Goal: Transaction & Acquisition: Register for event/course

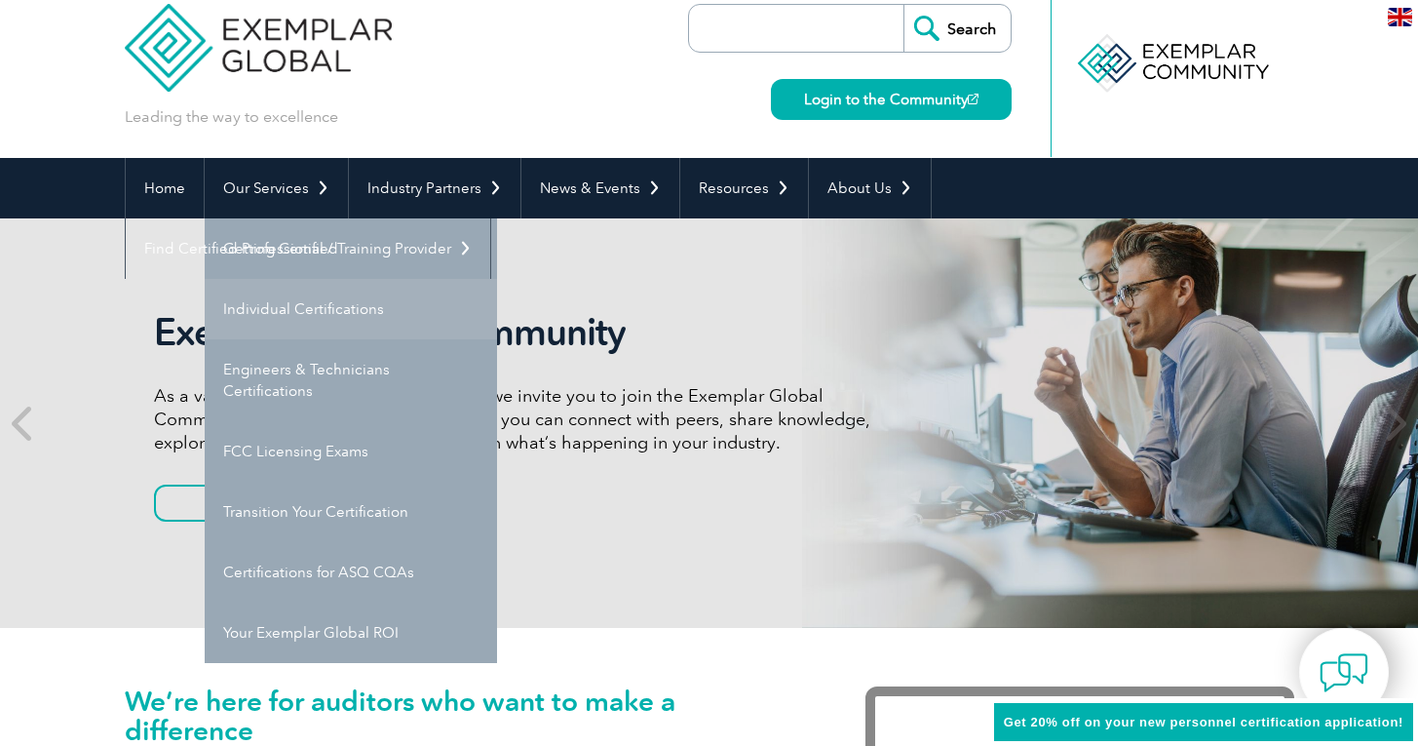
scroll to position [38, 0]
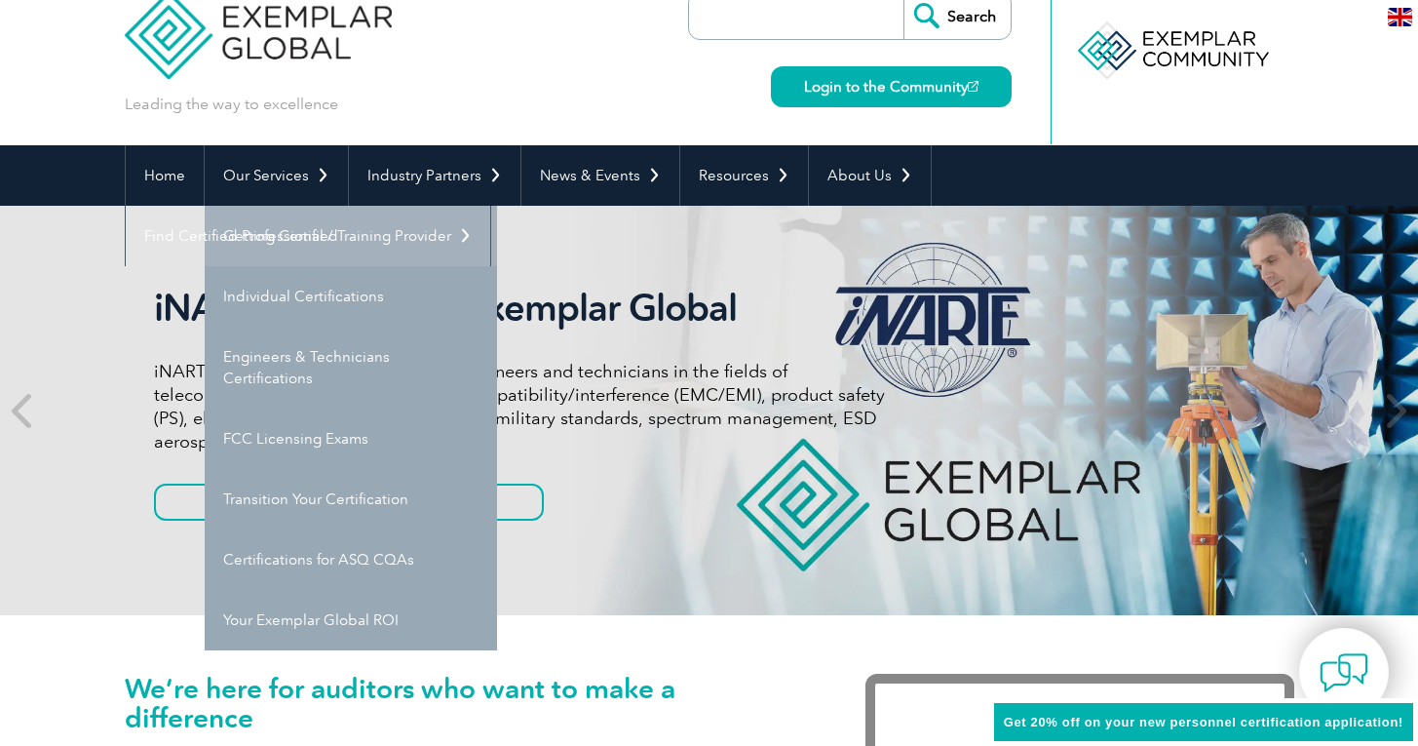
click at [277, 242] on link "Getting Certified" at bounding box center [351, 236] width 292 height 60
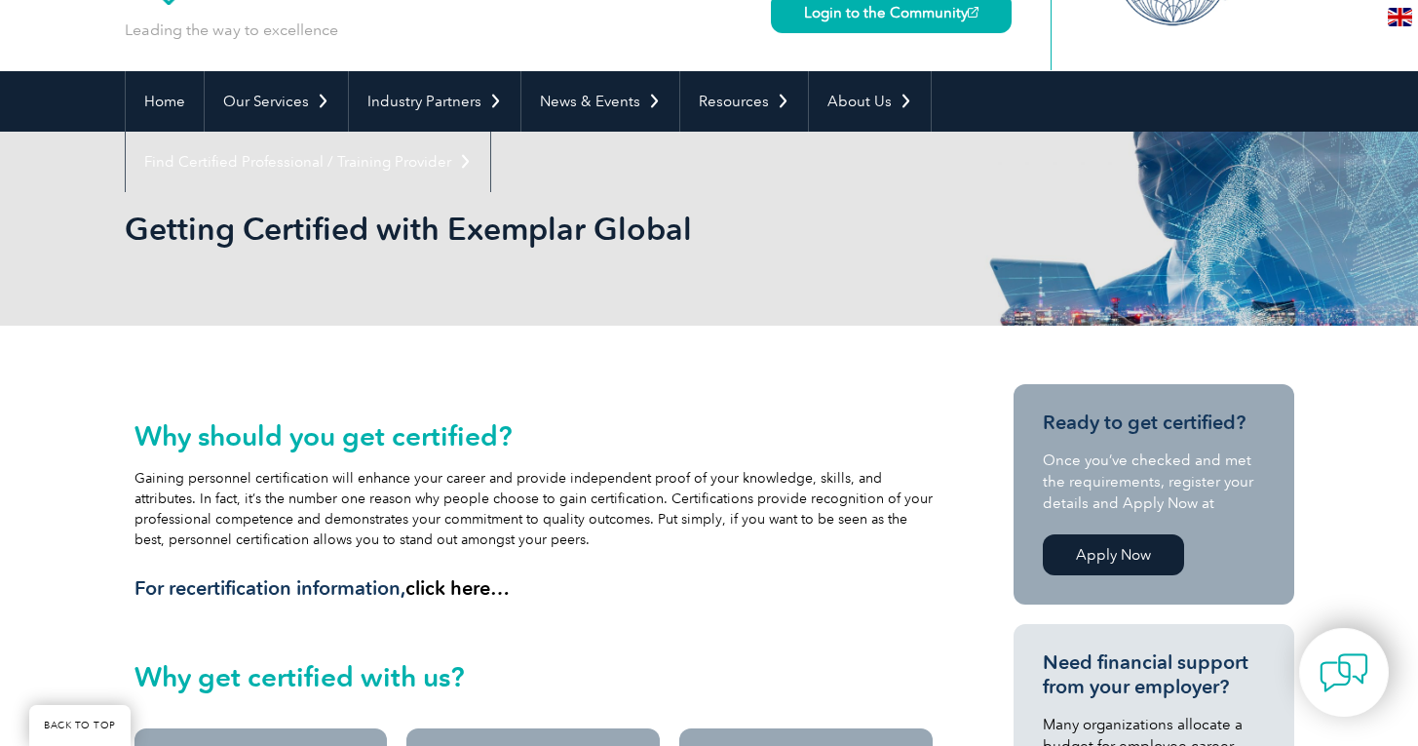
scroll to position [313, 0]
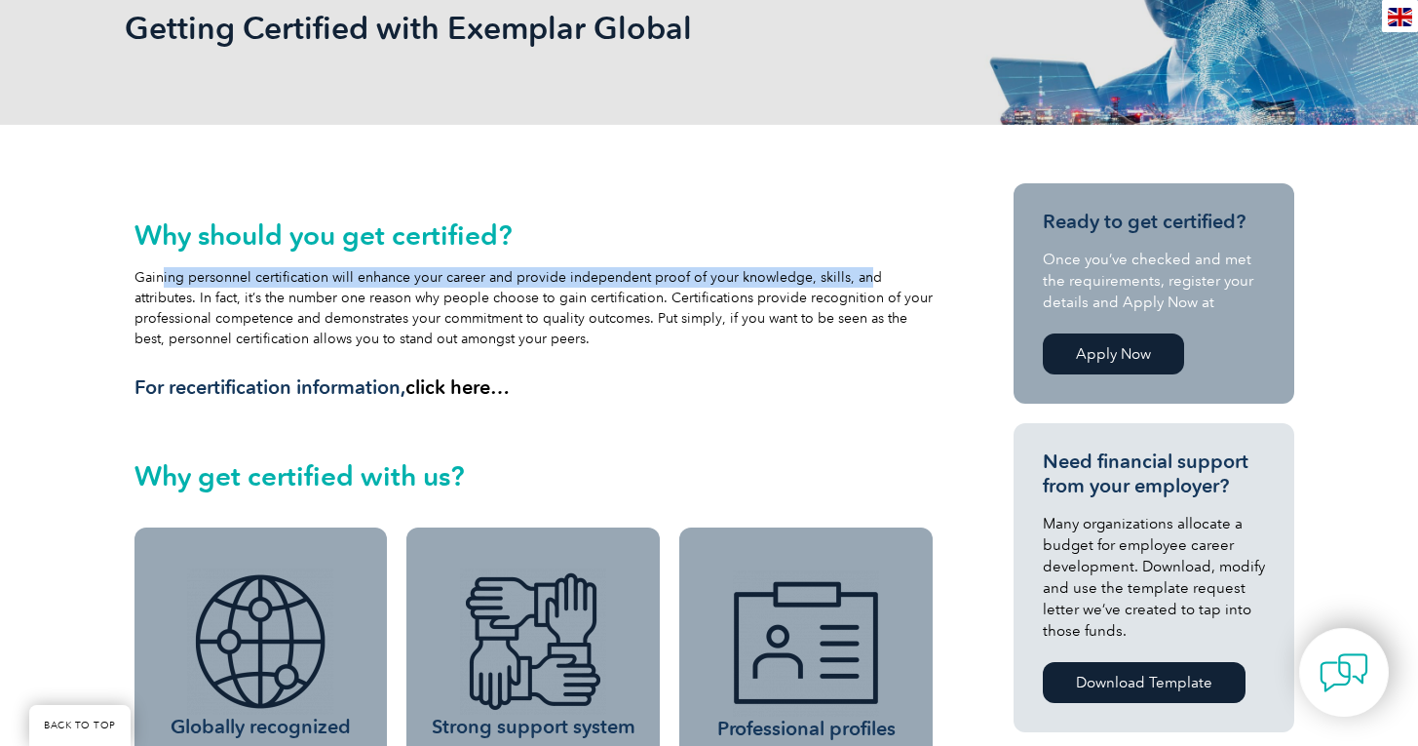
drag, startPoint x: 154, startPoint y: 269, endPoint x: 847, endPoint y: 276, distance: 693.2
click at [849, 274] on div "Why should you get certified? Gaining personnel certification will enhance your…" at bounding box center [534, 309] width 799 height 180
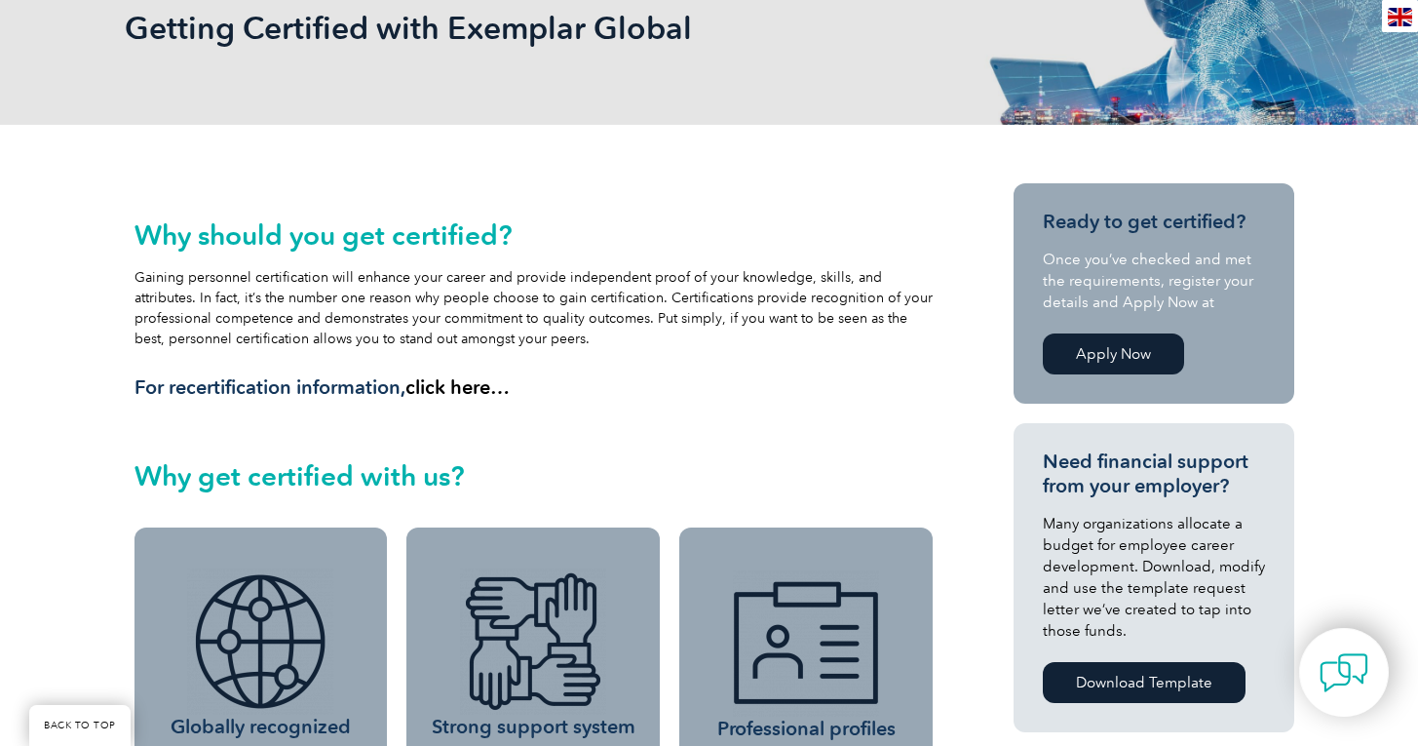
click at [303, 318] on div "Why should you get certified? Gaining personnel certification will enhance your…" at bounding box center [534, 309] width 799 height 180
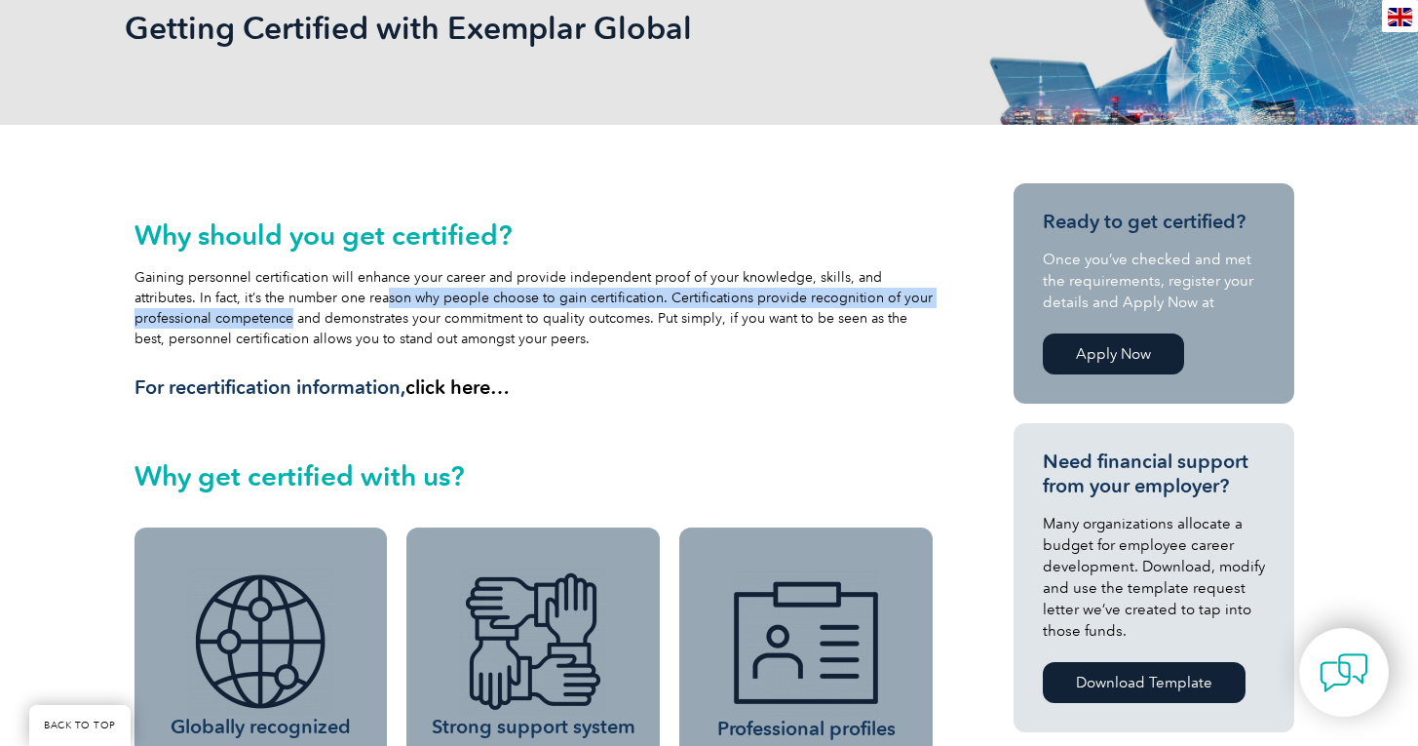
drag, startPoint x: 282, startPoint y: 310, endPoint x: 408, endPoint y: 295, distance: 127.6
click at [392, 298] on div "Why should you get certified? Gaining personnel certification will enhance your…" at bounding box center [534, 309] width 799 height 180
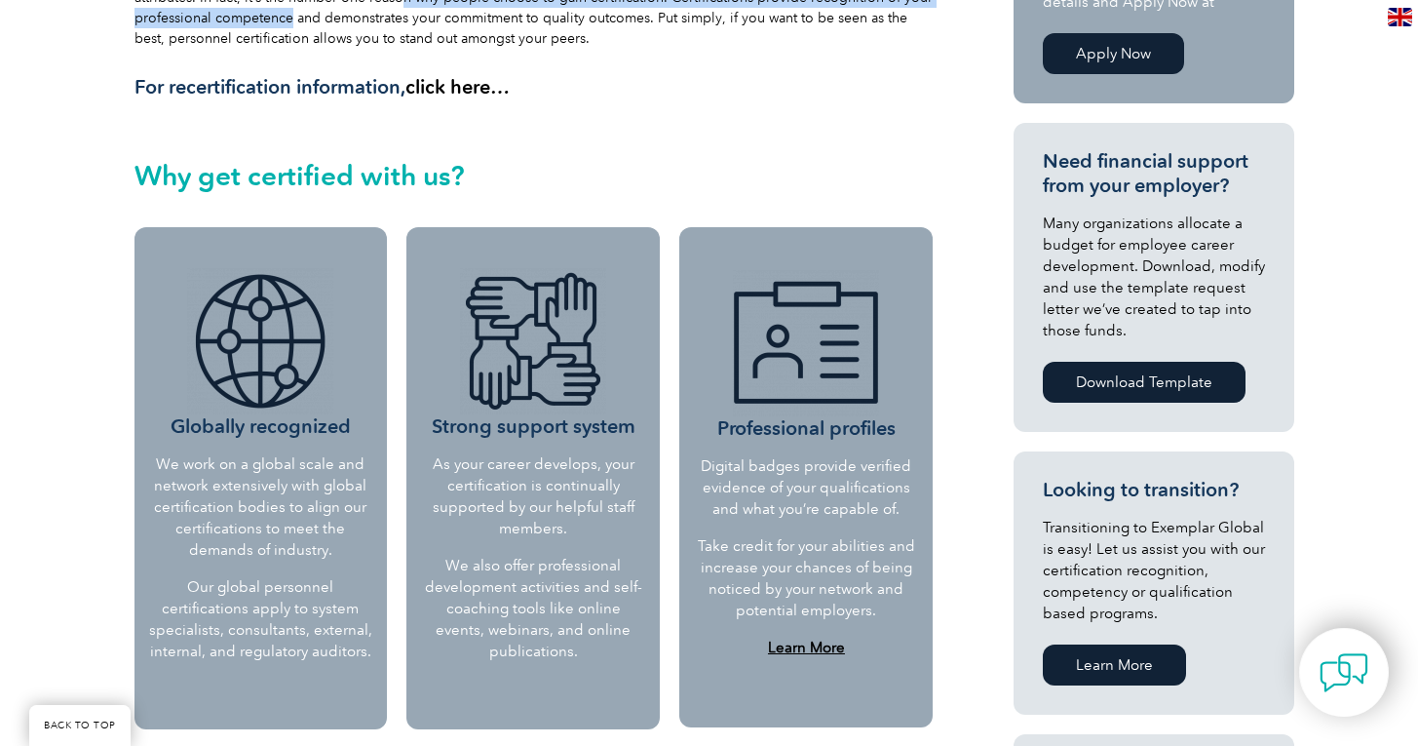
scroll to position [714, 0]
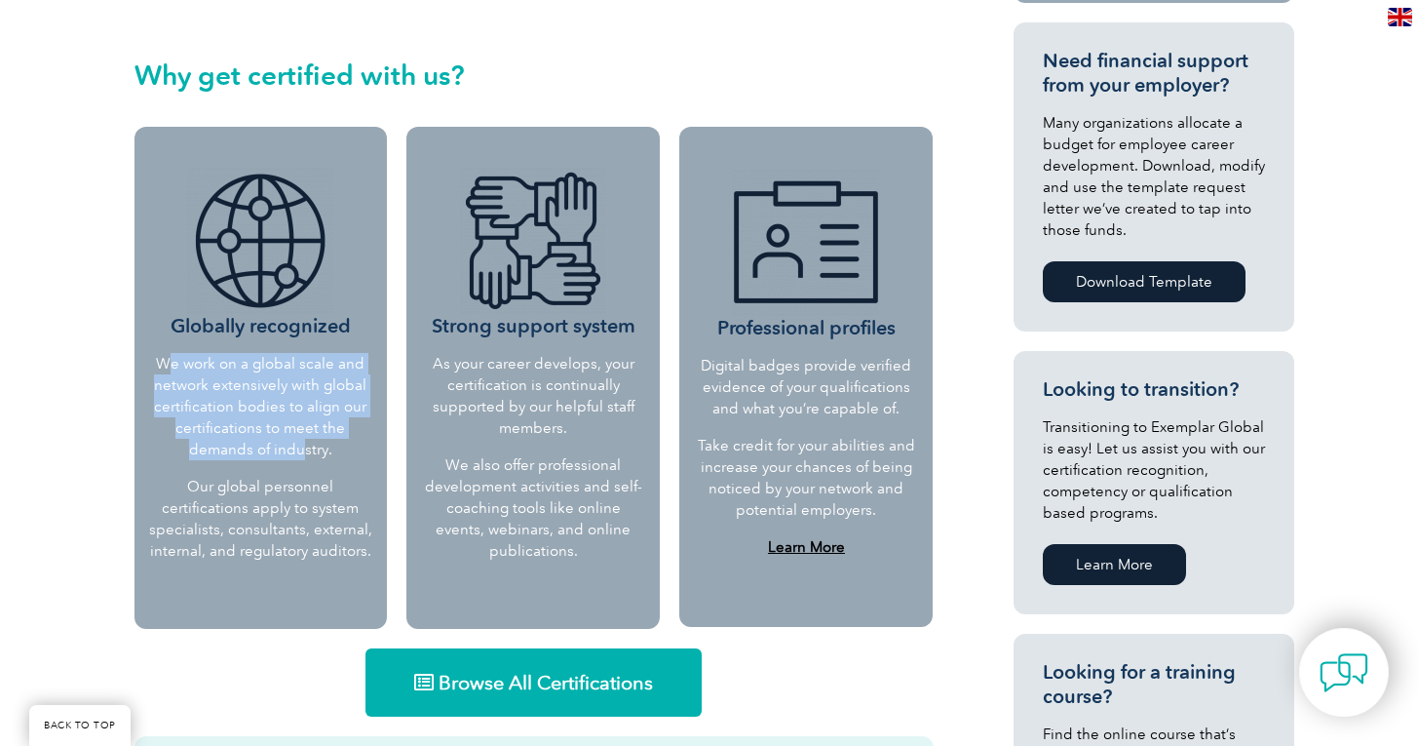
drag, startPoint x: 173, startPoint y: 368, endPoint x: 300, endPoint y: 462, distance: 158.9
click at [300, 461] on div "Globally recognized We work on a global scale and network extensively with glob…" at bounding box center [261, 378] width 253 height 502
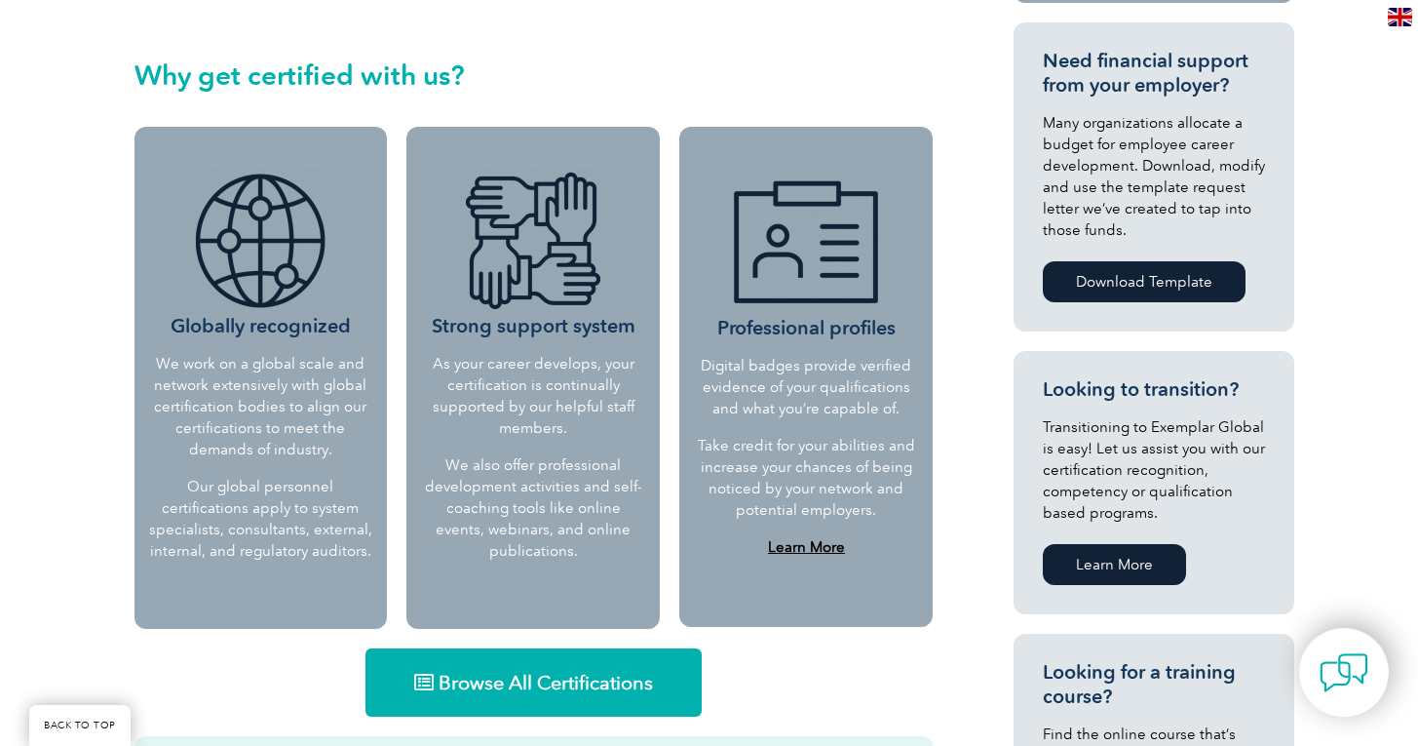
click at [300, 482] on p "Our global personnel certifications apply to system specialists, consultants, e…" at bounding box center [261, 519] width 224 height 86
click at [300, 484] on p "Our global personnel certifications apply to system specialists, consultants, e…" at bounding box center [261, 519] width 224 height 86
click at [582, 374] on p "As your career develops, your certification is continually supported by our hel…" at bounding box center [533, 396] width 224 height 86
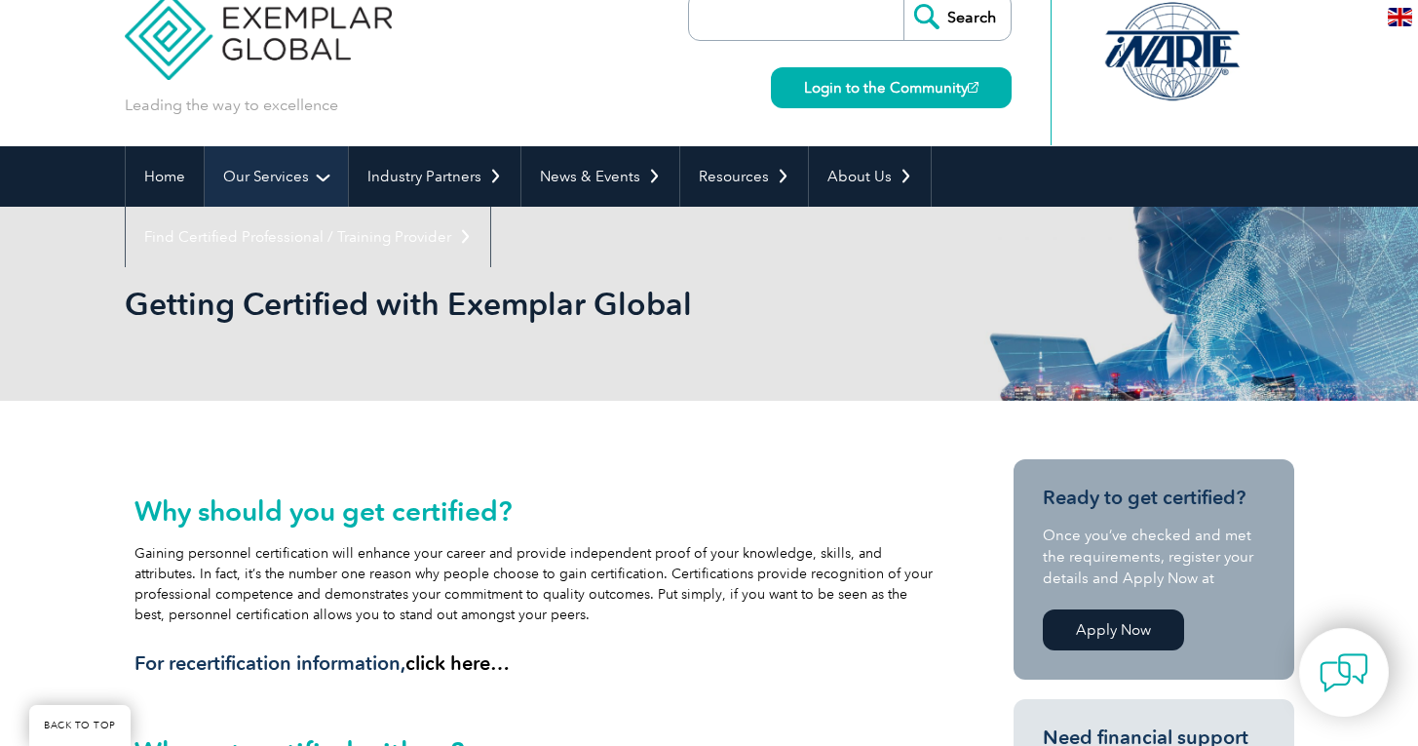
scroll to position [0, 0]
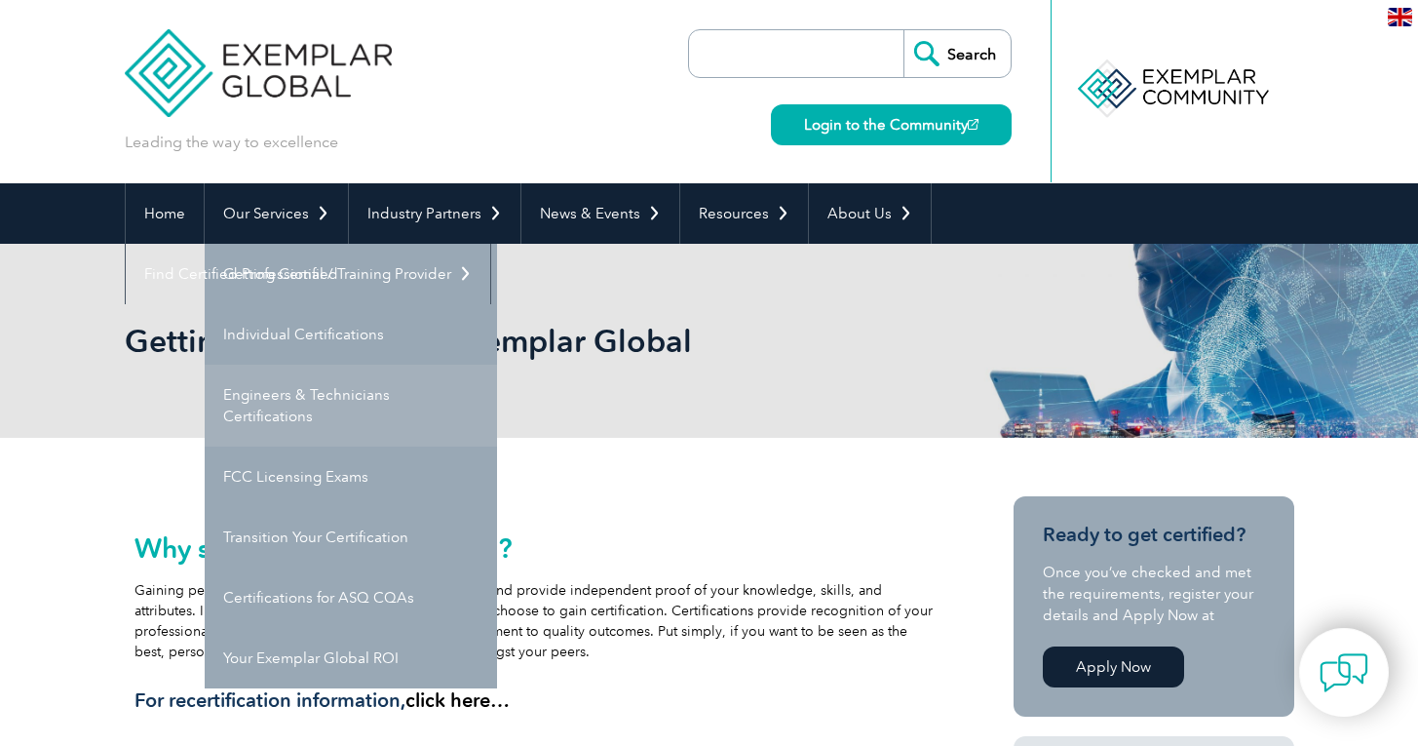
click at [311, 422] on link "Engineers & Technicians Certifications" at bounding box center [351, 406] width 292 height 82
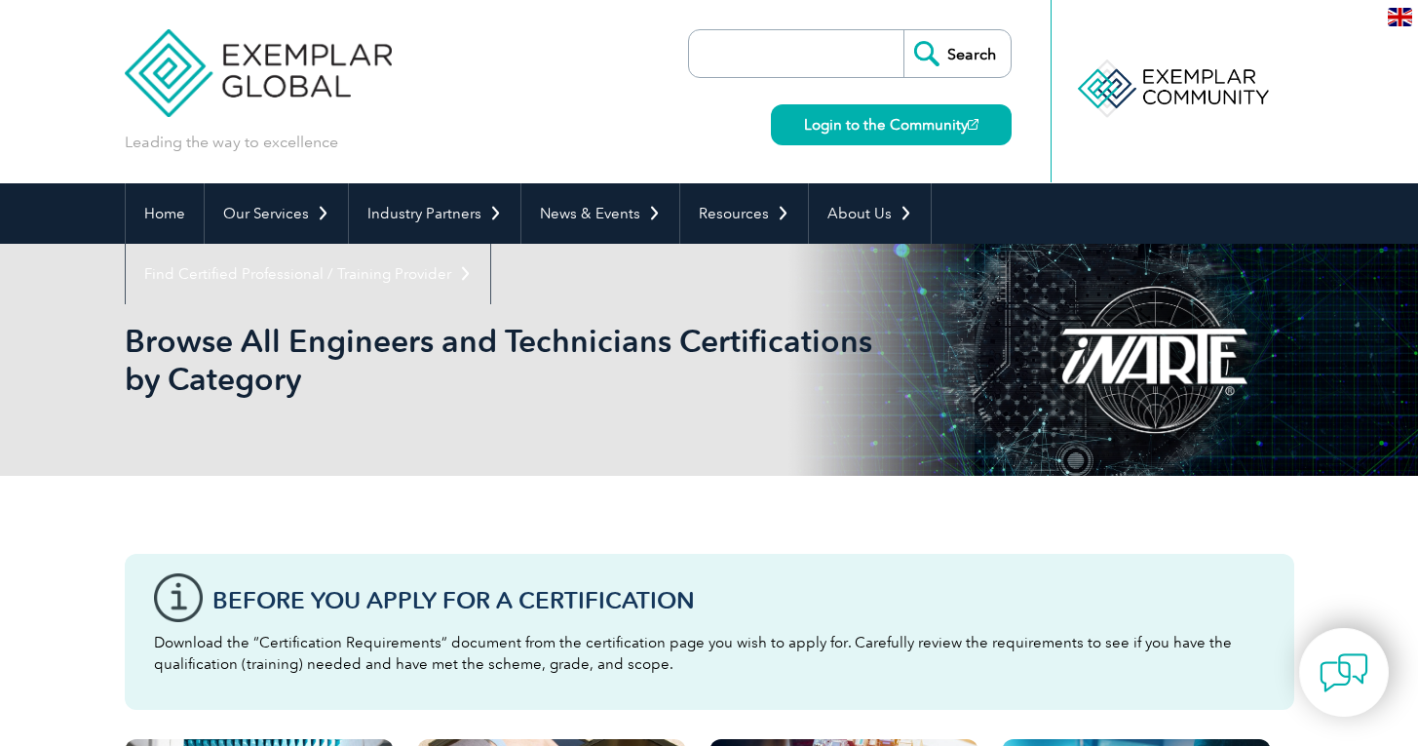
click at [192, 85] on img at bounding box center [259, 58] width 268 height 117
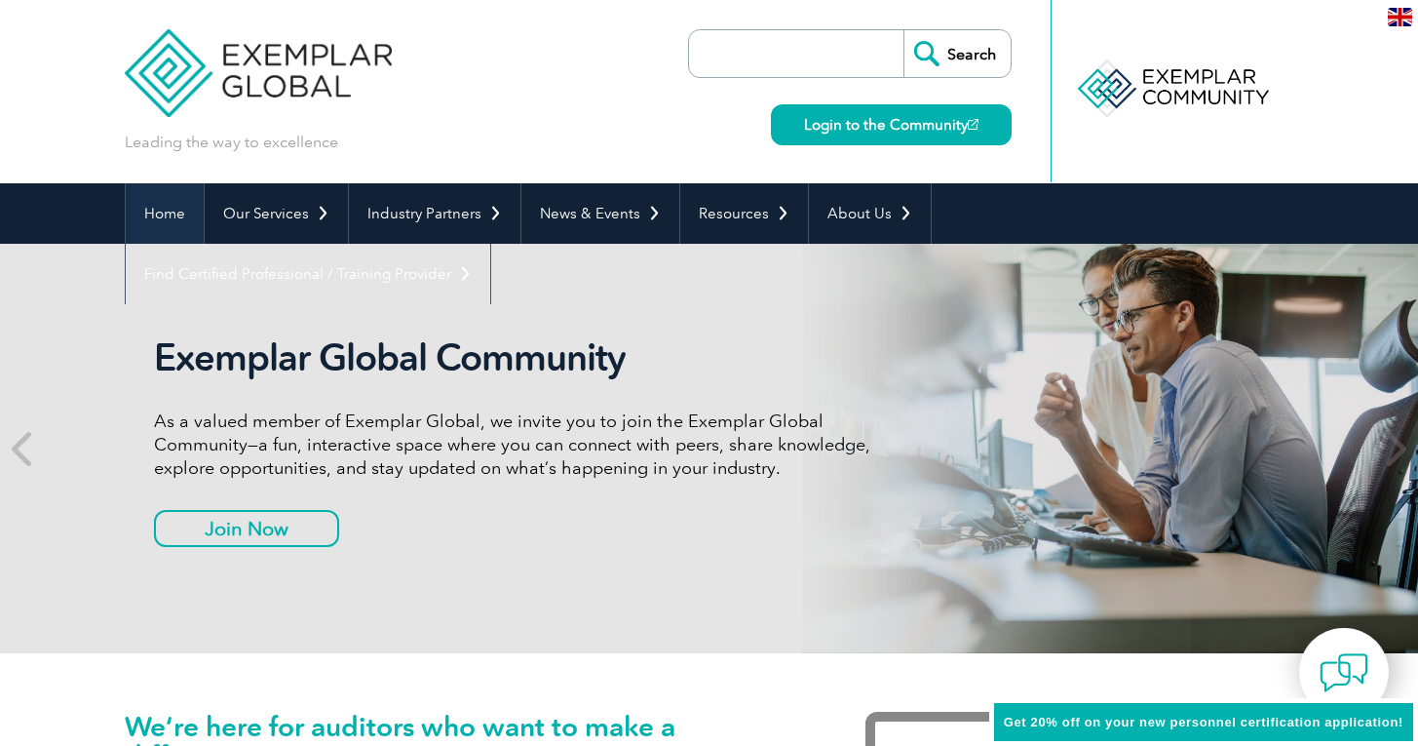
click at [148, 218] on link "Home" at bounding box center [165, 213] width 78 height 60
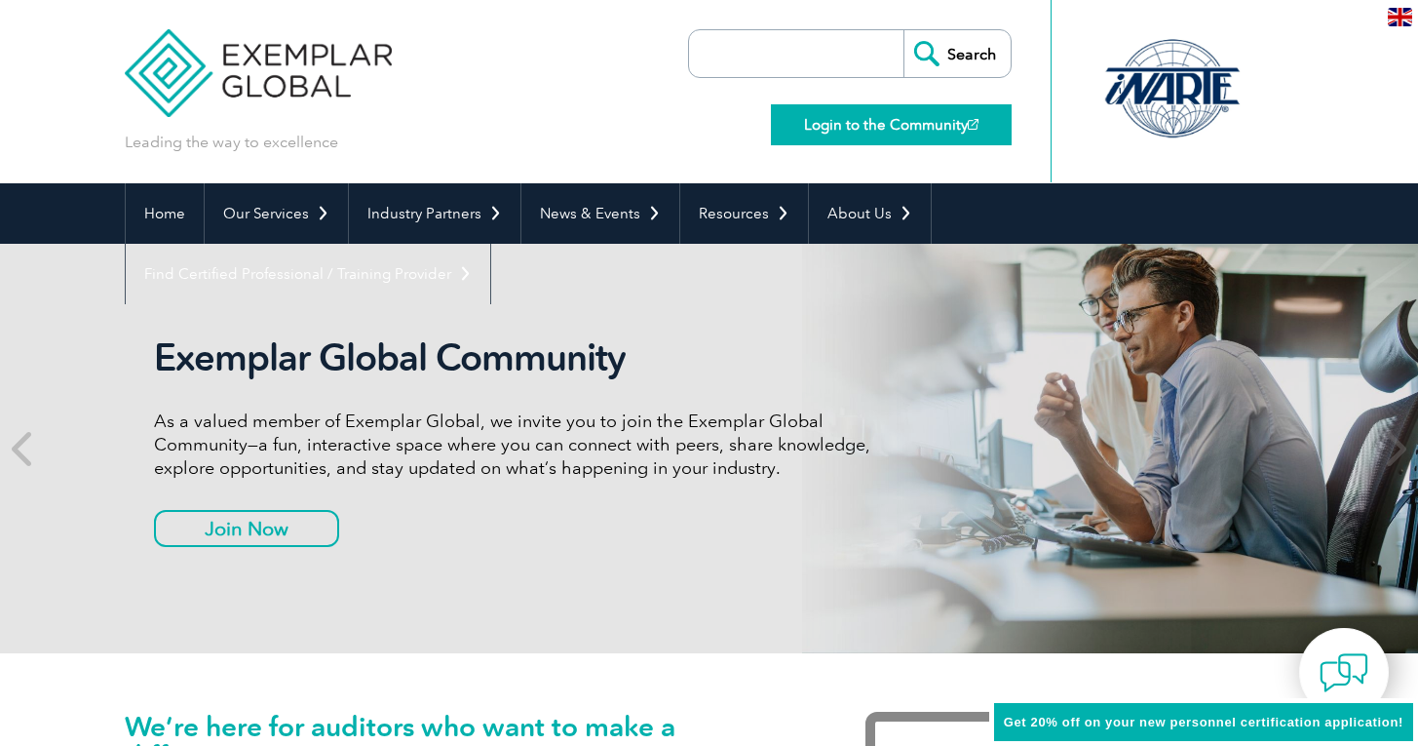
click at [873, 134] on link "Login to the Community" at bounding box center [891, 124] width 241 height 41
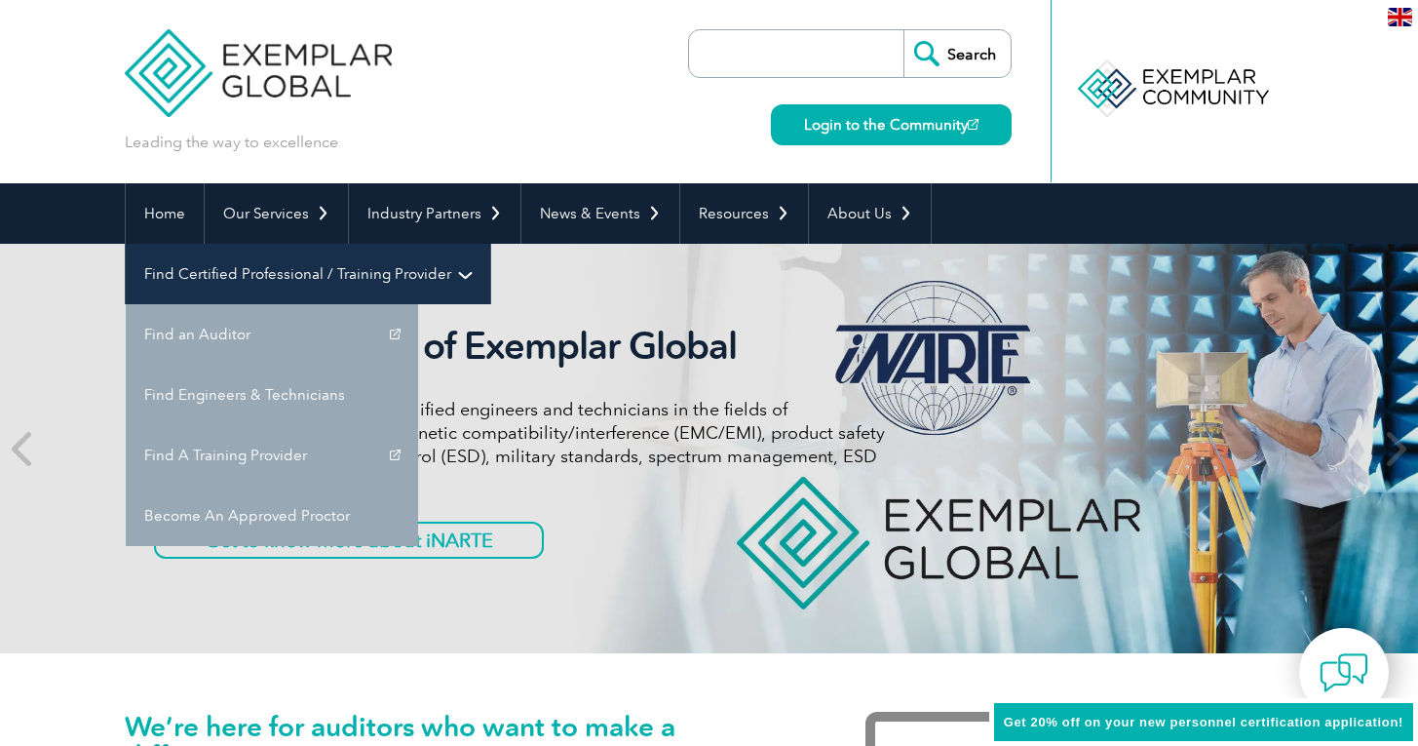
click at [490, 244] on link "Find Certified Professional / Training Provider" at bounding box center [308, 274] width 365 height 60
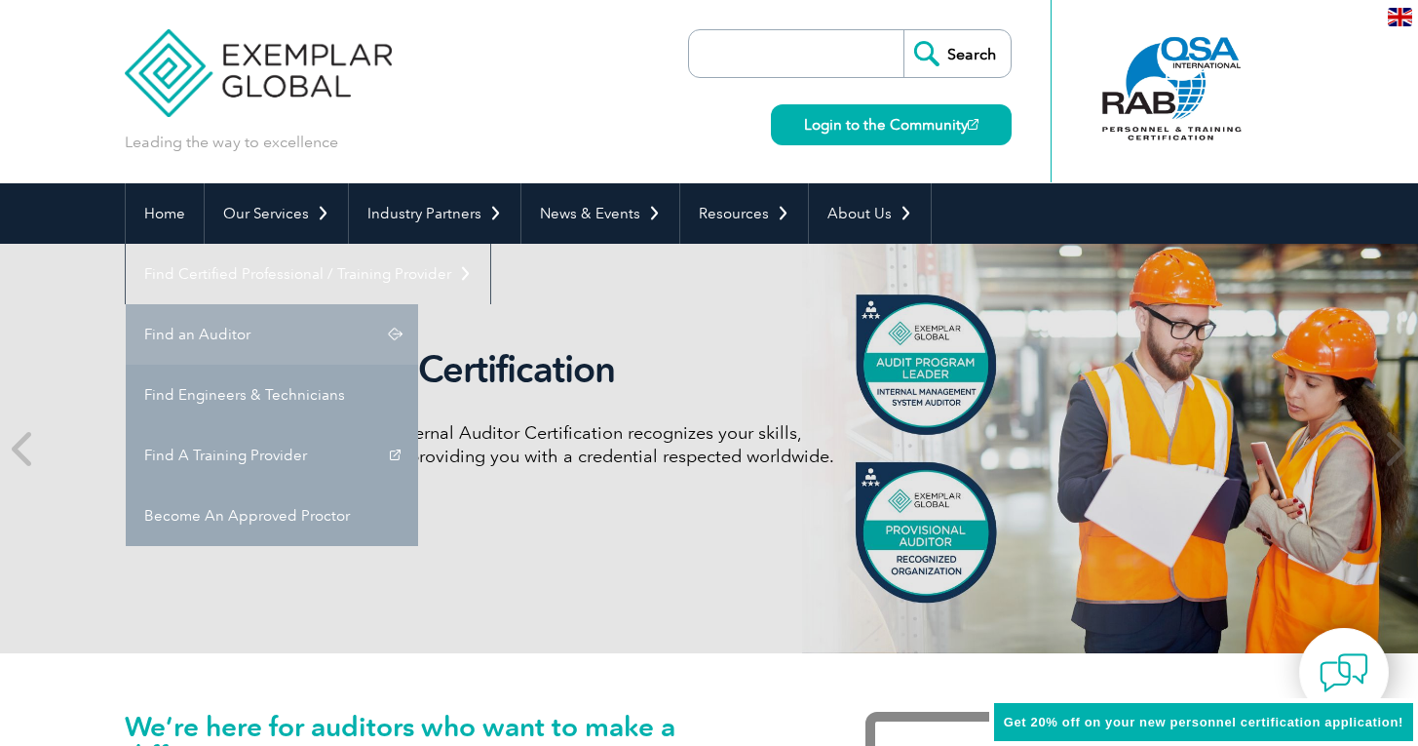
click at [418, 304] on link "Find an Auditor" at bounding box center [272, 334] width 292 height 60
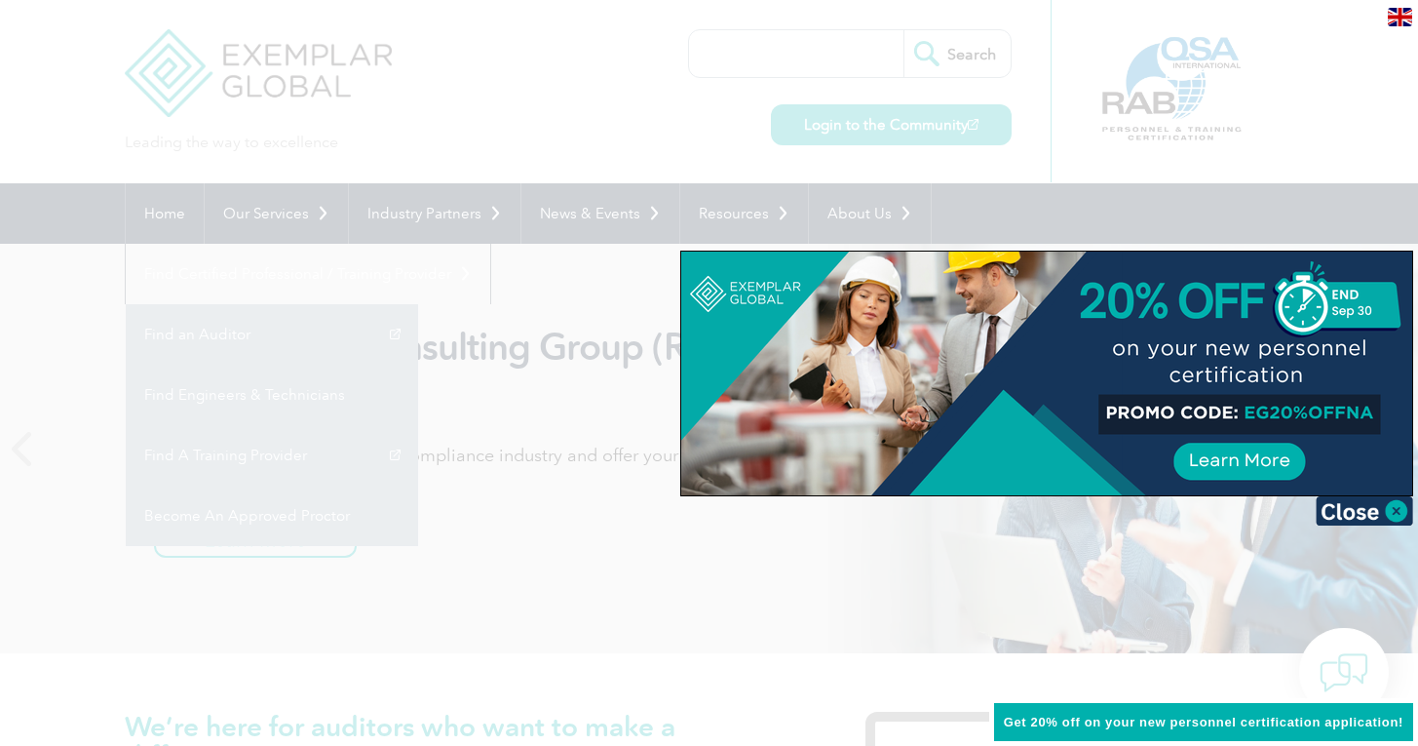
click at [478, 112] on div at bounding box center [709, 373] width 1418 height 746
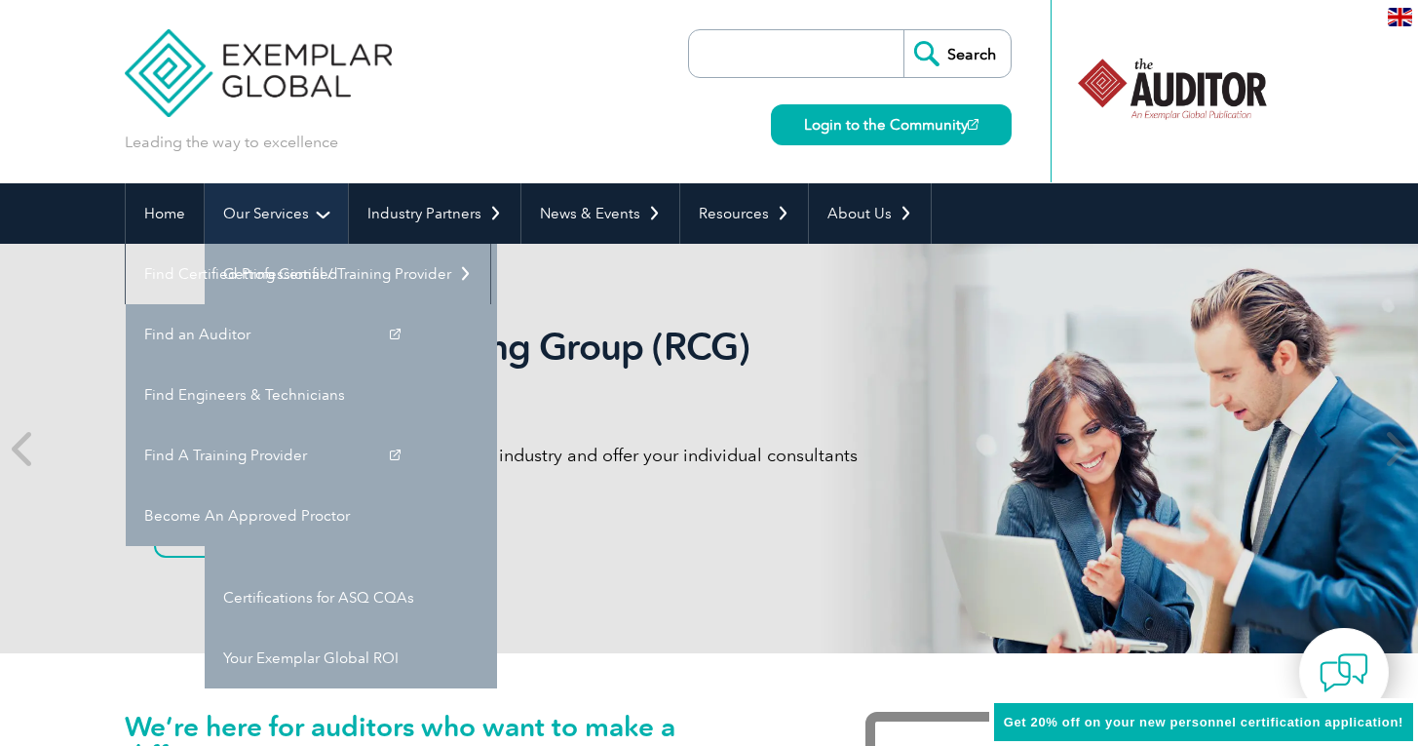
click at [248, 216] on link "Our Services" at bounding box center [276, 213] width 143 height 60
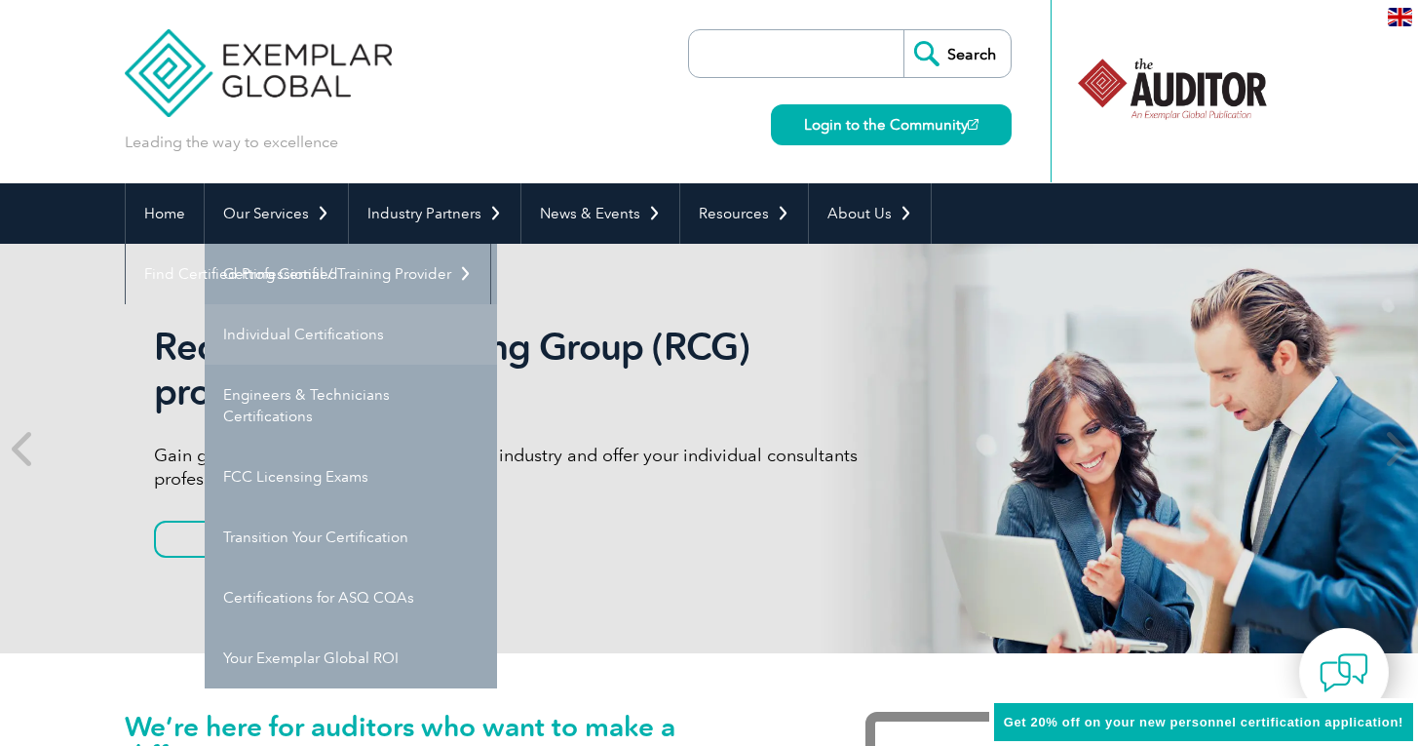
click at [285, 346] on link "Individual Certifications" at bounding box center [351, 334] width 292 height 60
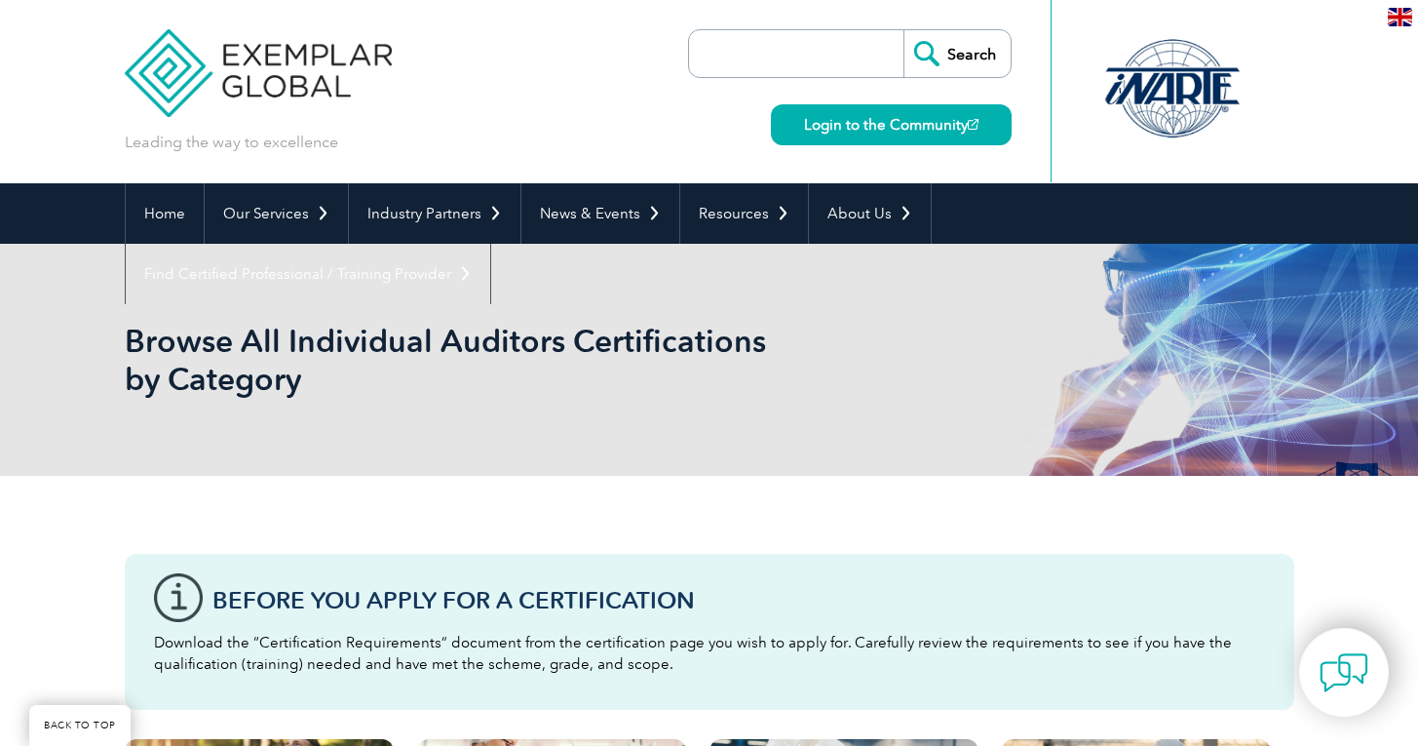
scroll to position [388, 0]
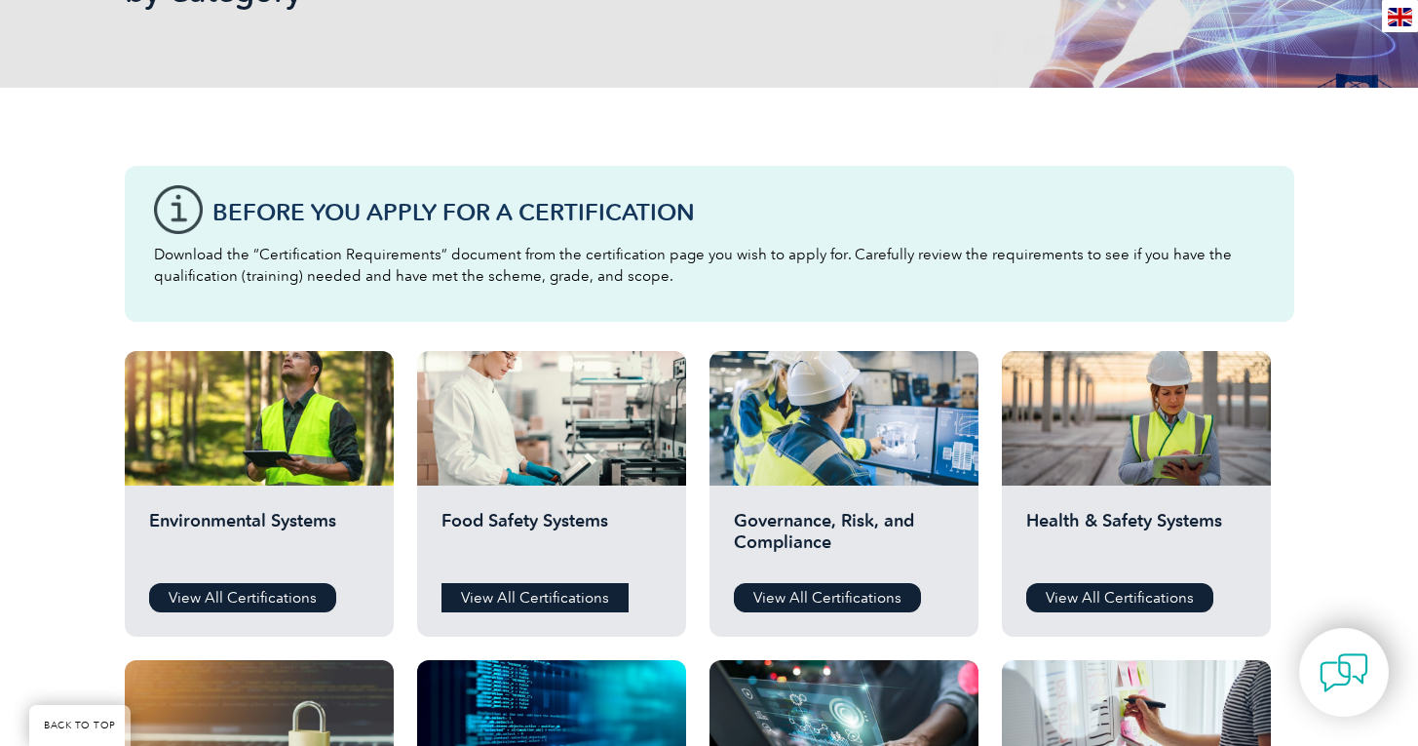
click at [523, 602] on link "View All Certifications" at bounding box center [535, 597] width 187 height 29
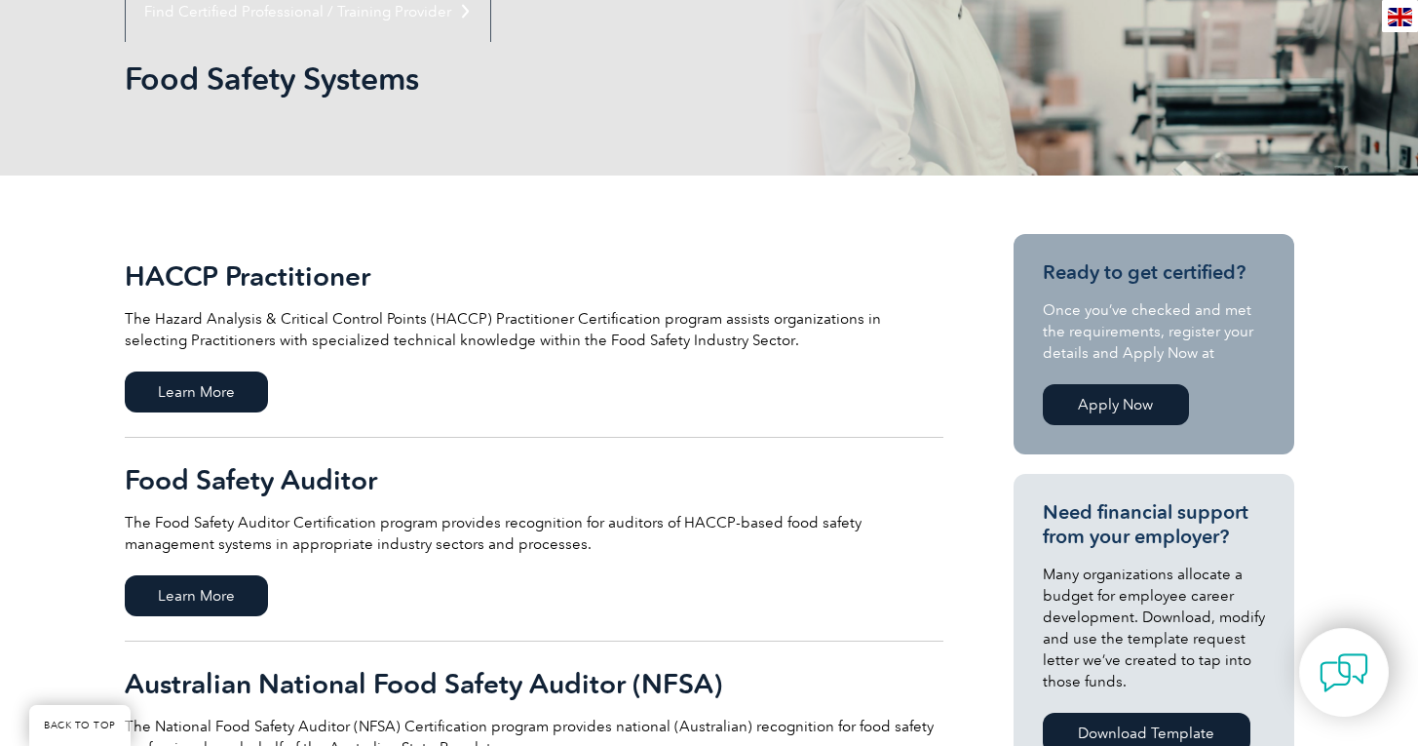
scroll to position [363, 0]
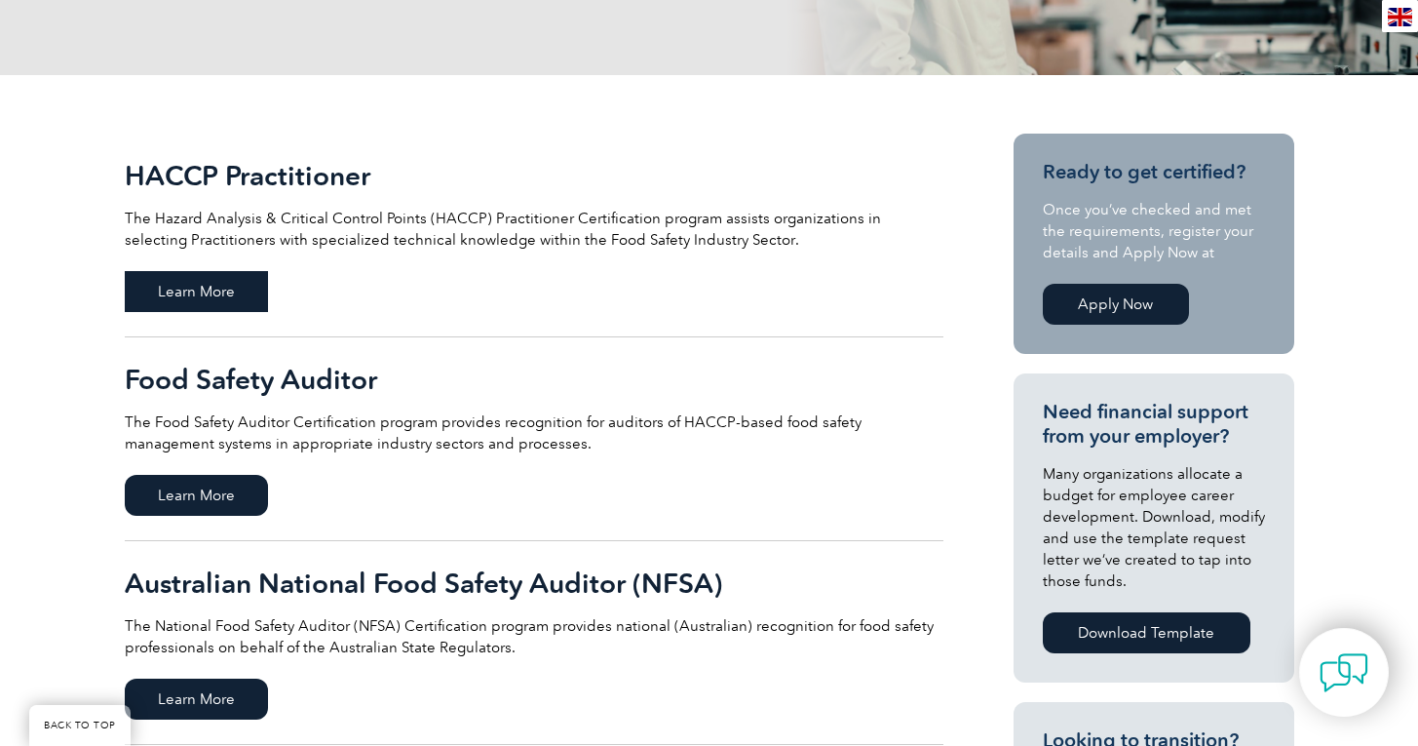
click at [204, 276] on span "Learn More" at bounding box center [196, 291] width 143 height 41
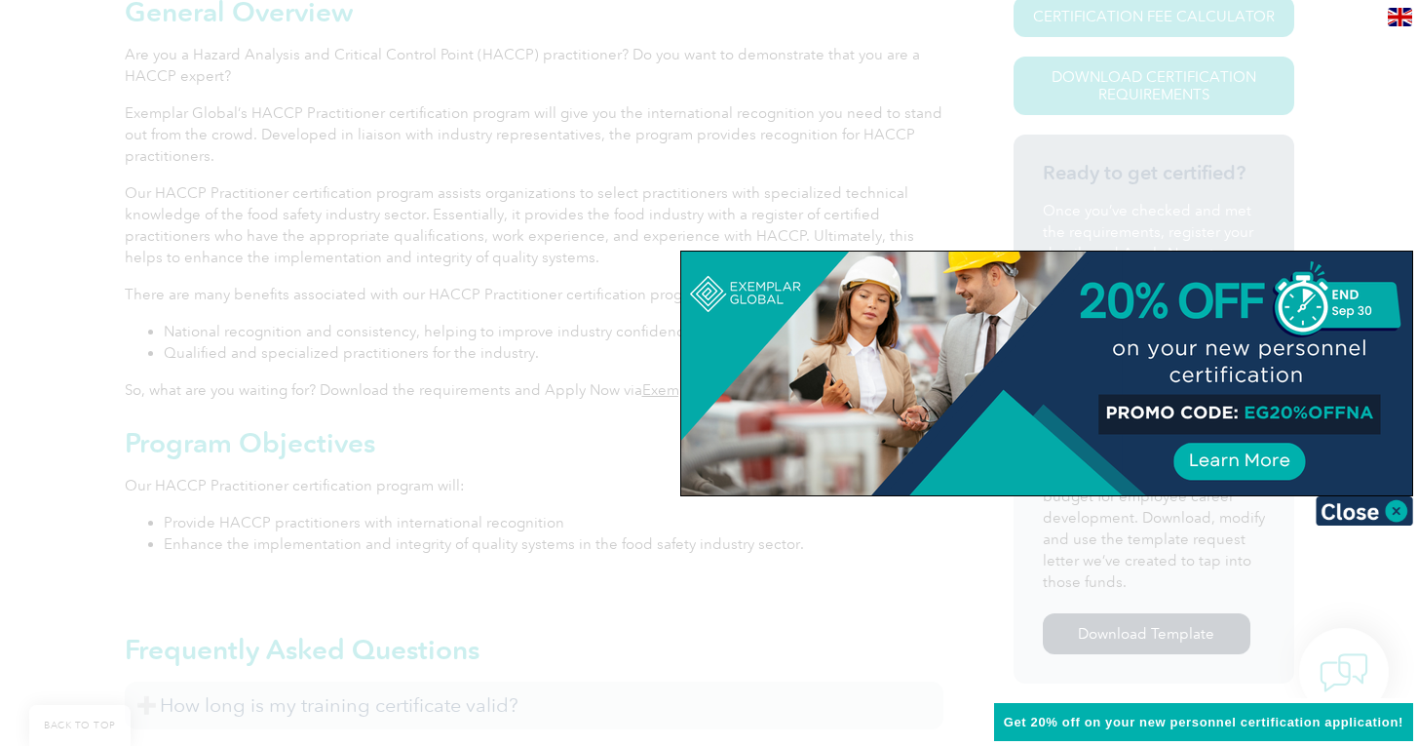
scroll to position [231, 0]
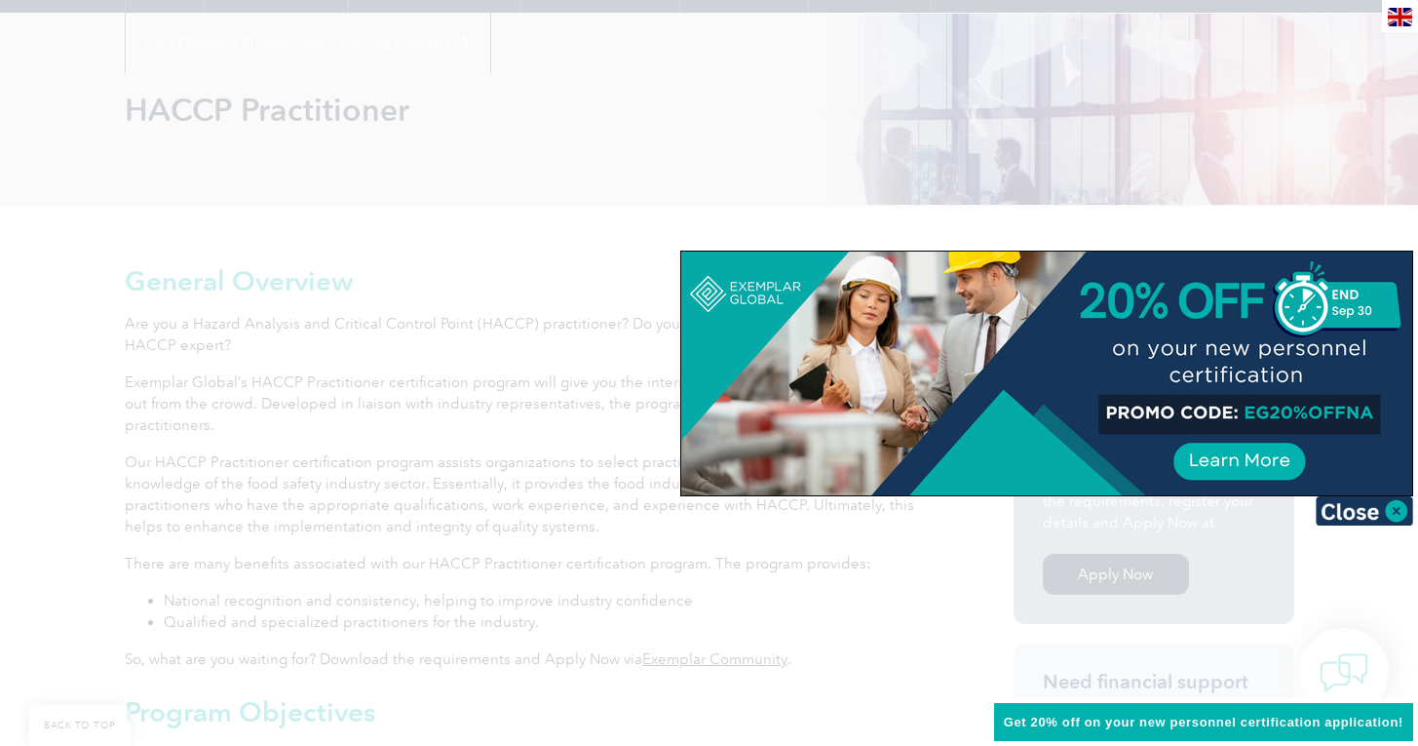
click at [1376, 188] on div at bounding box center [709, 373] width 1418 height 746
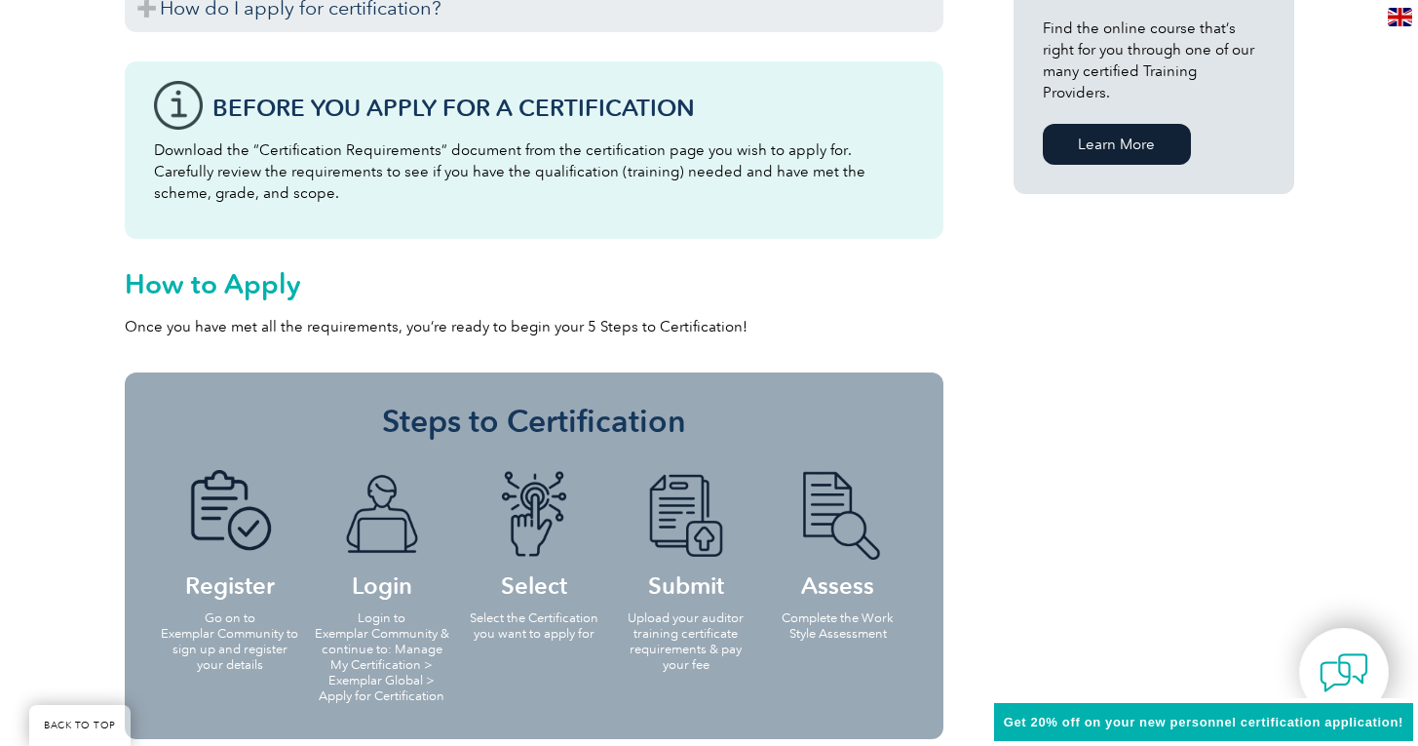
scroll to position [1654, 0]
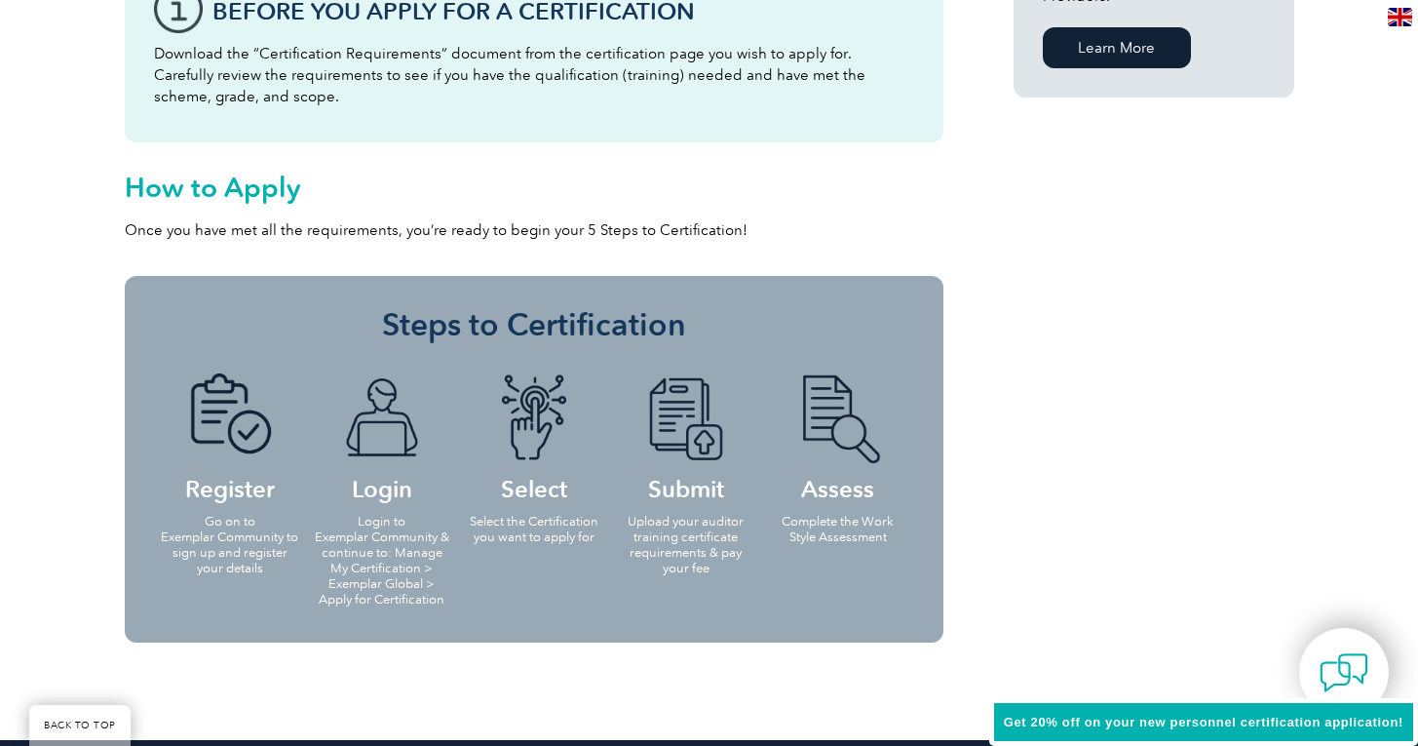
click at [256, 480] on h4 "Register" at bounding box center [230, 436] width 140 height 126
drag, startPoint x: 353, startPoint y: 475, endPoint x: 436, endPoint y: 486, distance: 83.7
click at [354, 475] on h4 "Login" at bounding box center [382, 436] width 140 height 126
drag, startPoint x: 472, startPoint y: 490, endPoint x: 485, endPoint y: 488, distance: 13.8
click at [474, 490] on h4 "Select" at bounding box center [534, 436] width 140 height 126
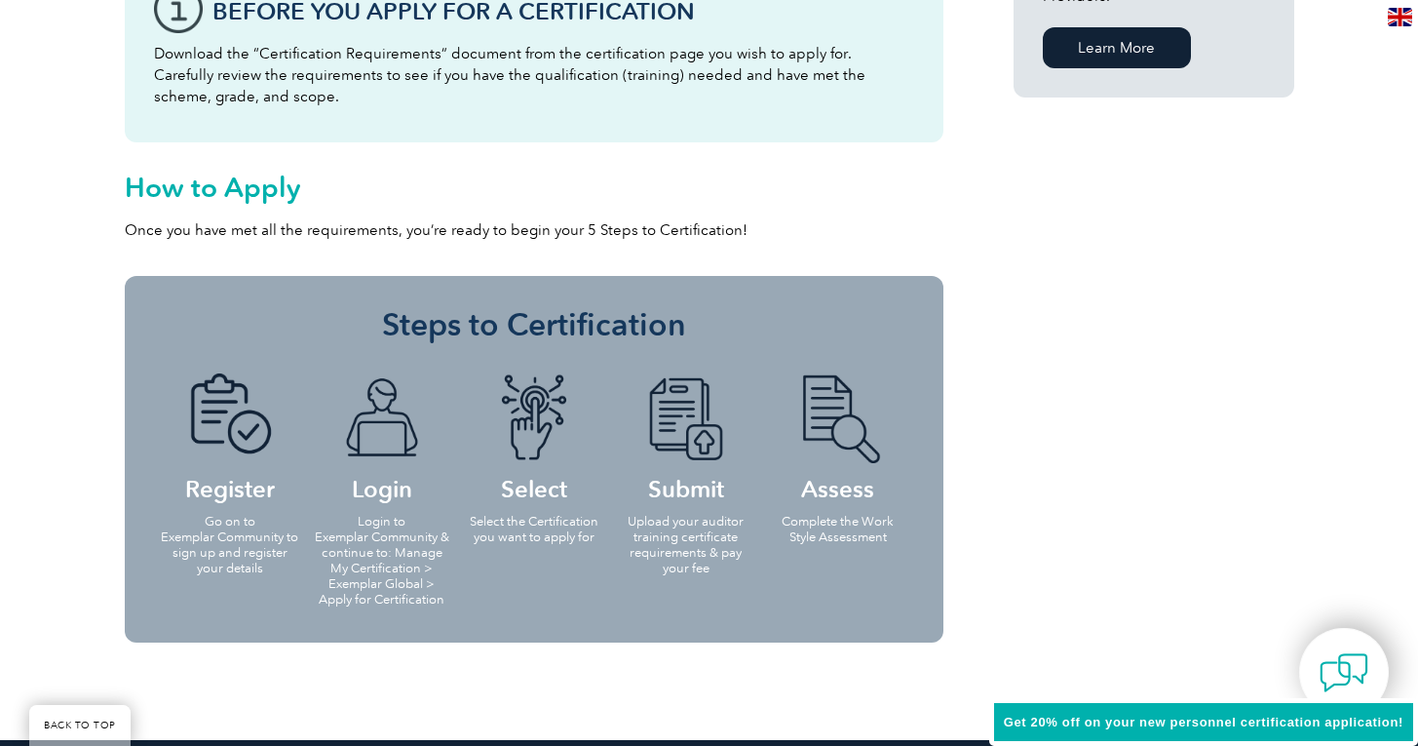
click at [569, 485] on h4 "Select" at bounding box center [534, 436] width 140 height 126
click at [525, 482] on h4 "Select" at bounding box center [534, 436] width 140 height 126
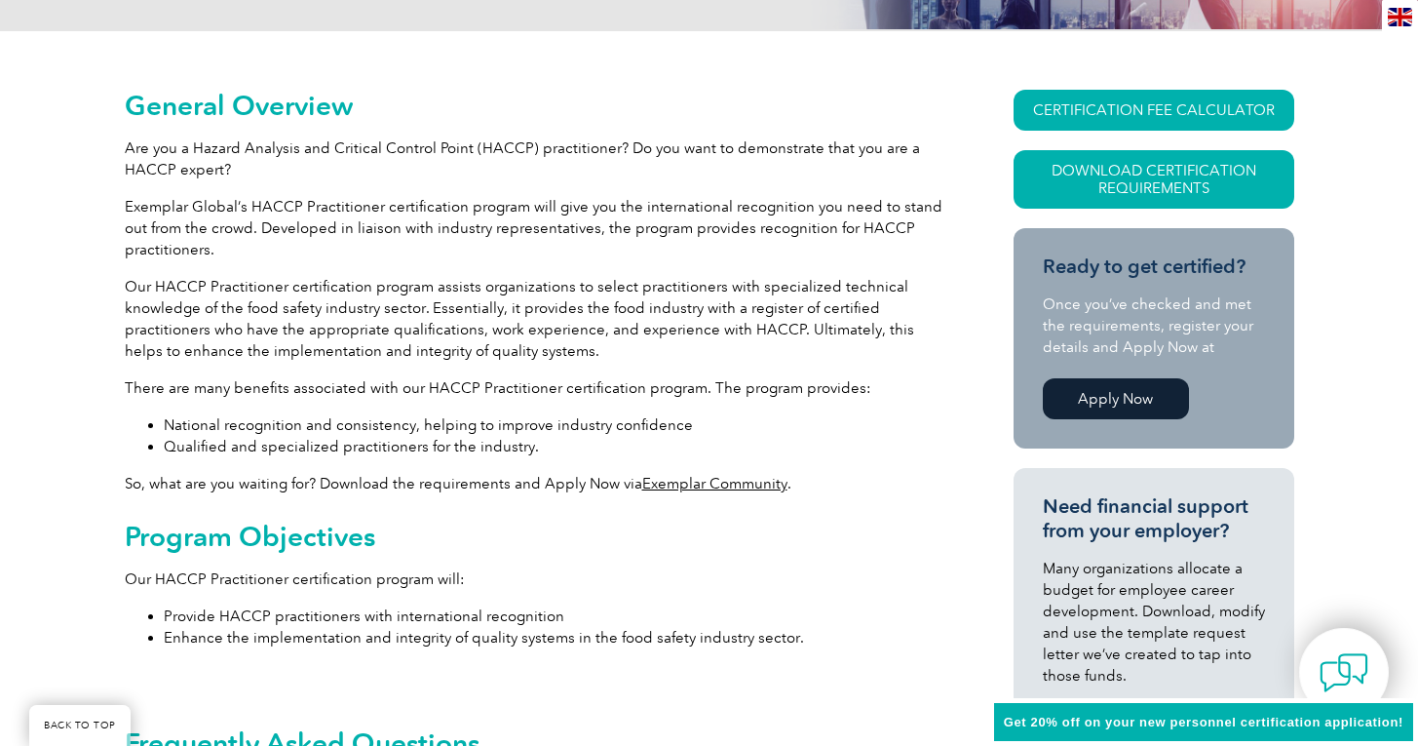
scroll to position [419, 0]
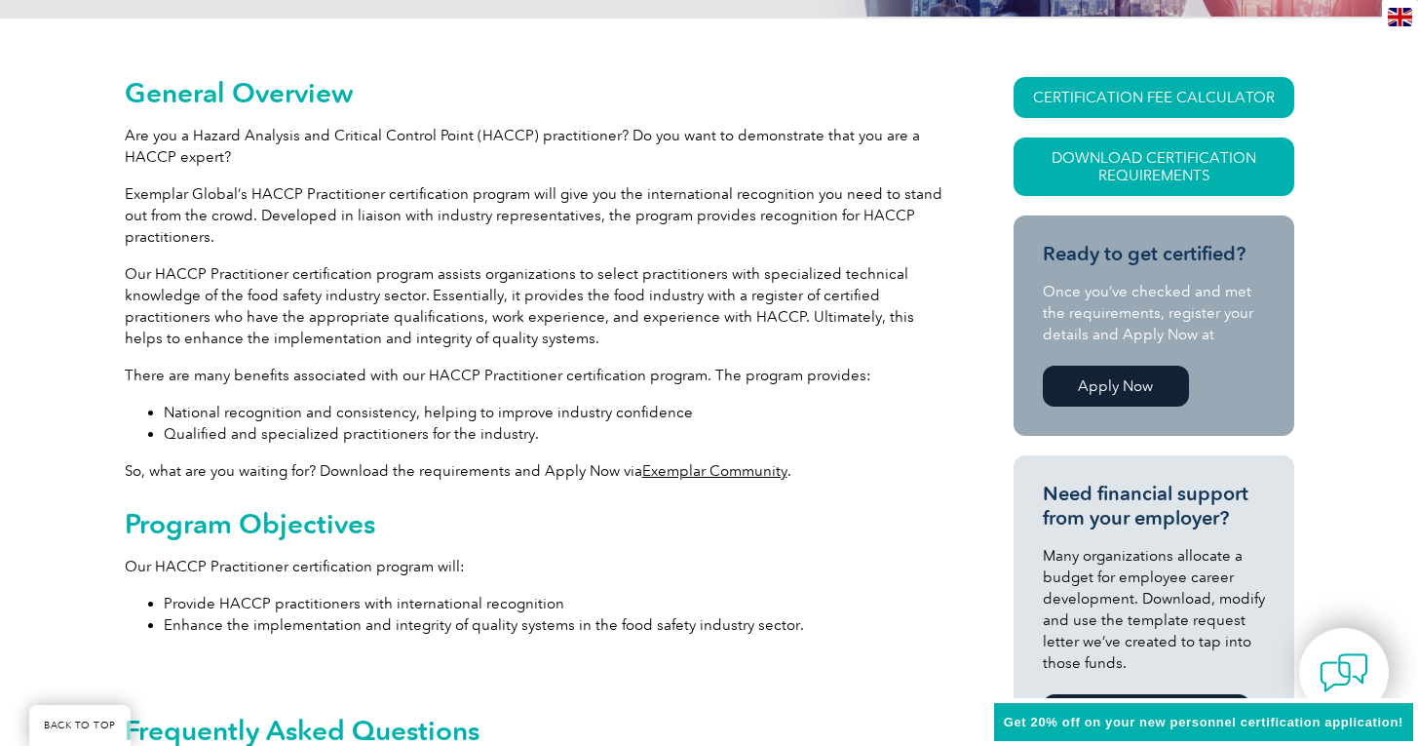
click at [1120, 379] on link "Apply Now" at bounding box center [1116, 386] width 146 height 41
